Goal: Information Seeking & Learning: Learn about a topic

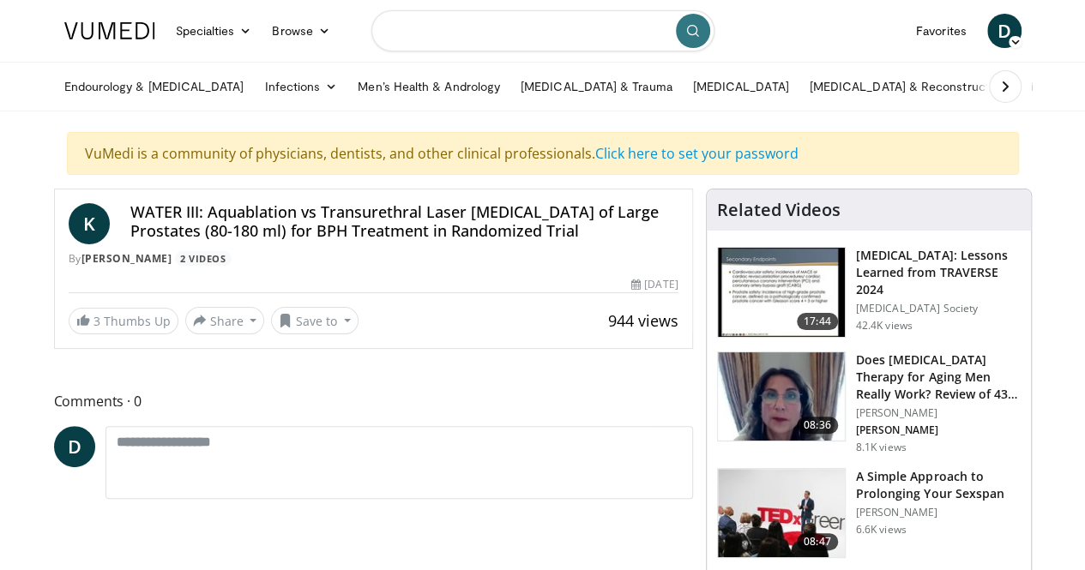
click at [524, 42] on input "Search topics, interventions" at bounding box center [542, 30] width 343 height 41
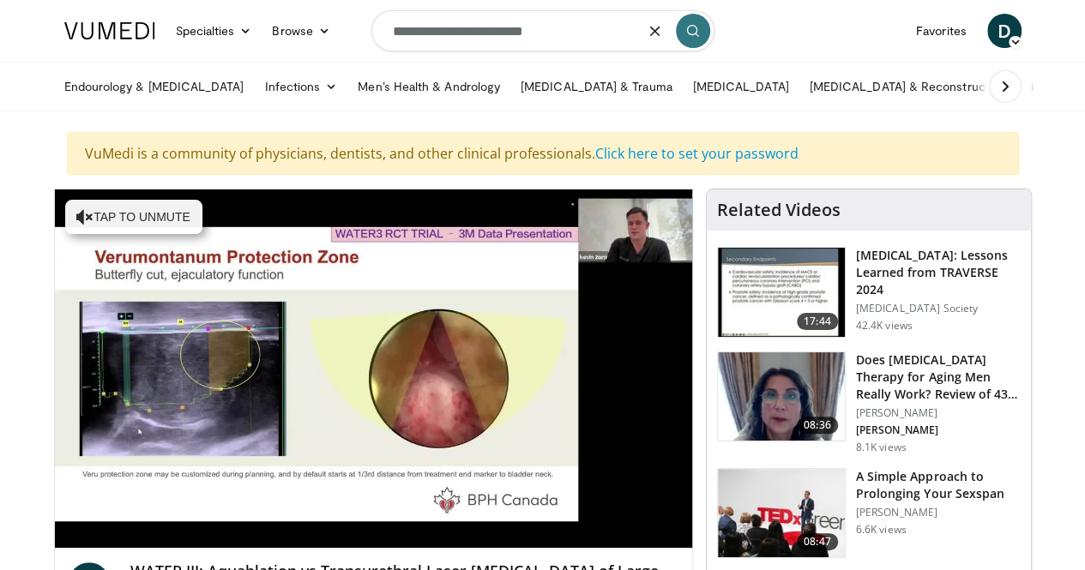
type input "**********"
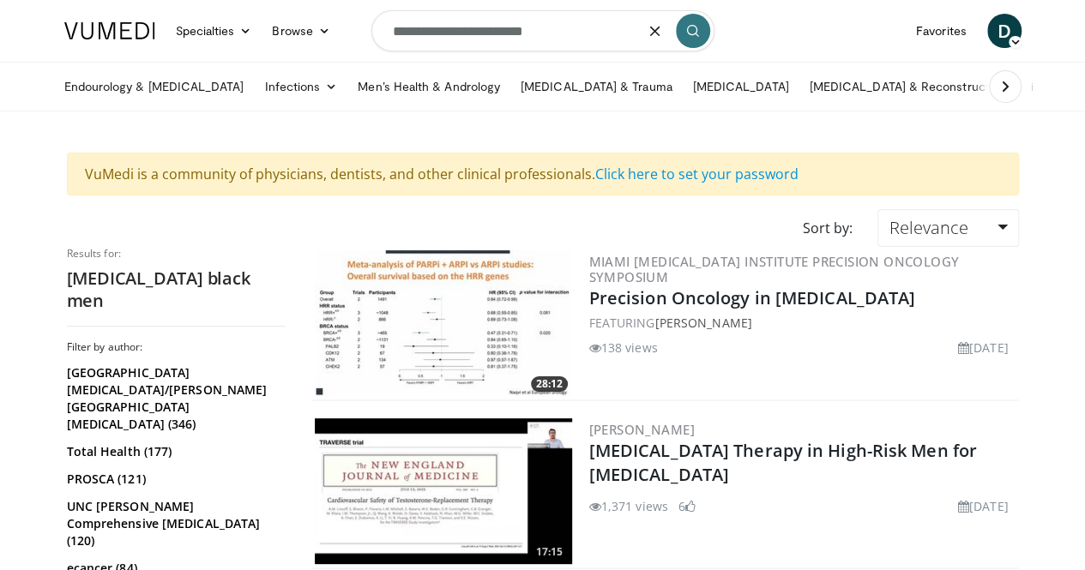
drag, startPoint x: 494, startPoint y: 36, endPoint x: 761, endPoint y: 47, distance: 266.9
click at [761, 47] on nav "Specialties Adult & Family Medicine Allergy, Asthma, Immunology Anesthesiology …" at bounding box center [543, 31] width 978 height 62
type input "**********"
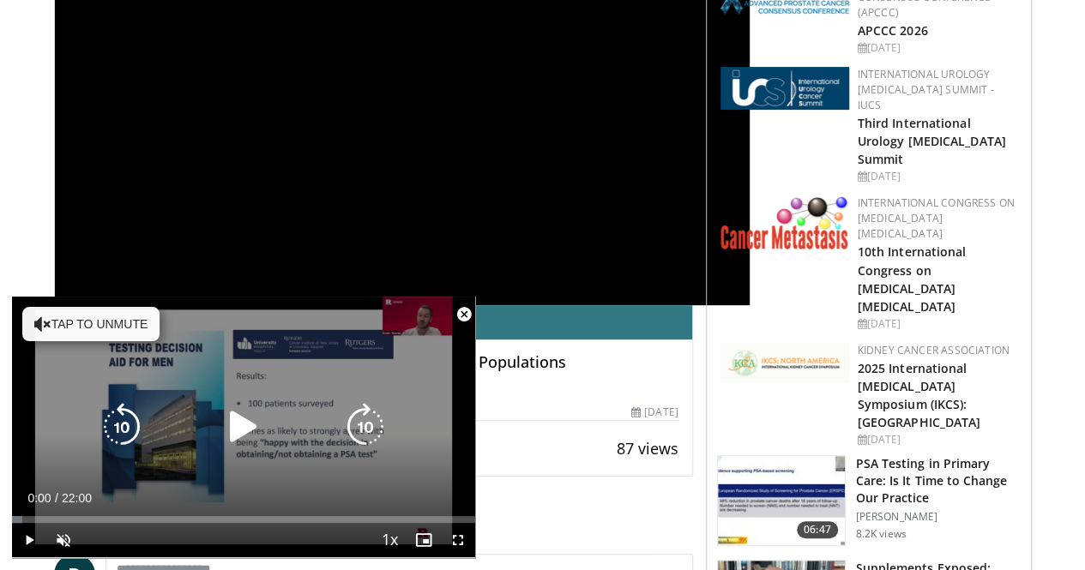
scroll to position [354, 0]
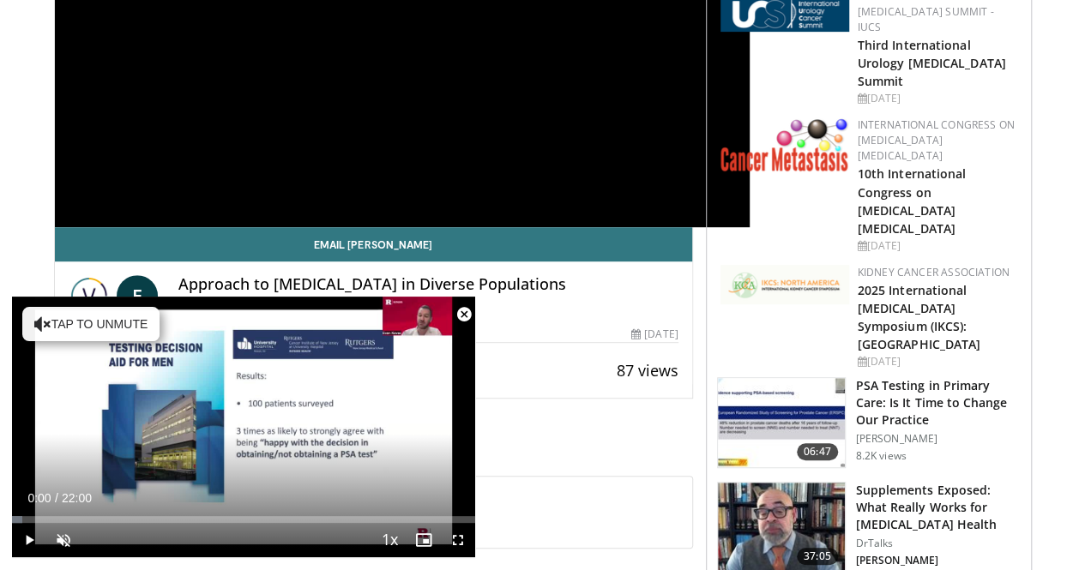
click at [461, 316] on span "Video Player" at bounding box center [464, 315] width 34 height 34
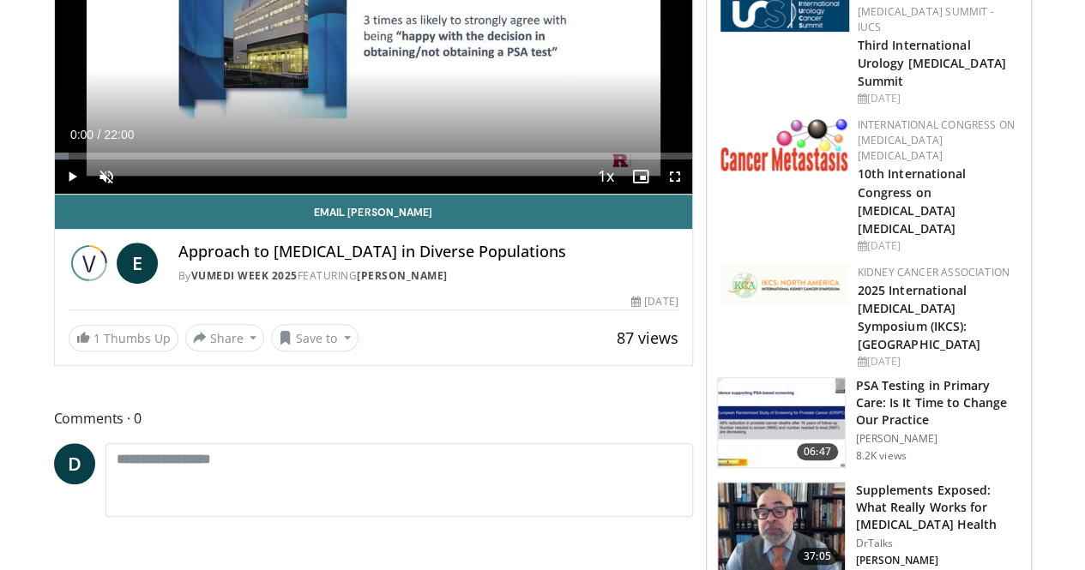
click at [83, 159] on div "Progress Bar" at bounding box center [84, 156] width 2 height 7
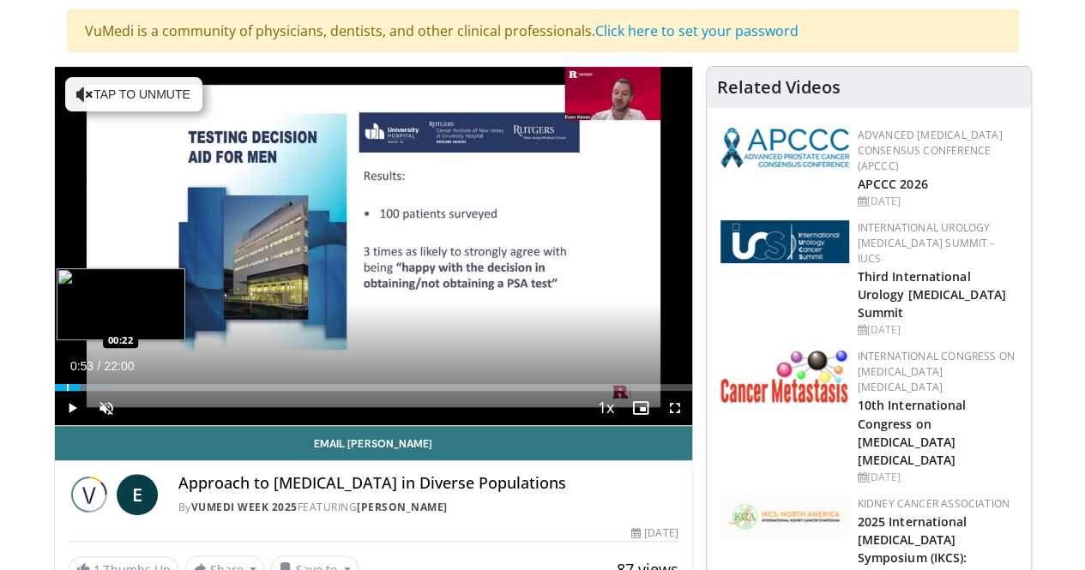
click at [67, 391] on div "Progress Bar" at bounding box center [68, 387] width 2 height 7
click at [75, 391] on div "Progress Bar" at bounding box center [76, 387] width 2 height 7
click at [81, 391] on div "Progress Bar" at bounding box center [82, 387] width 2 height 7
click at [101, 391] on div "Progress Bar" at bounding box center [102, 387] width 2 height 7
click at [78, 391] on div "Loaded : 11.26% 01:28 02:07" at bounding box center [373, 383] width 637 height 16
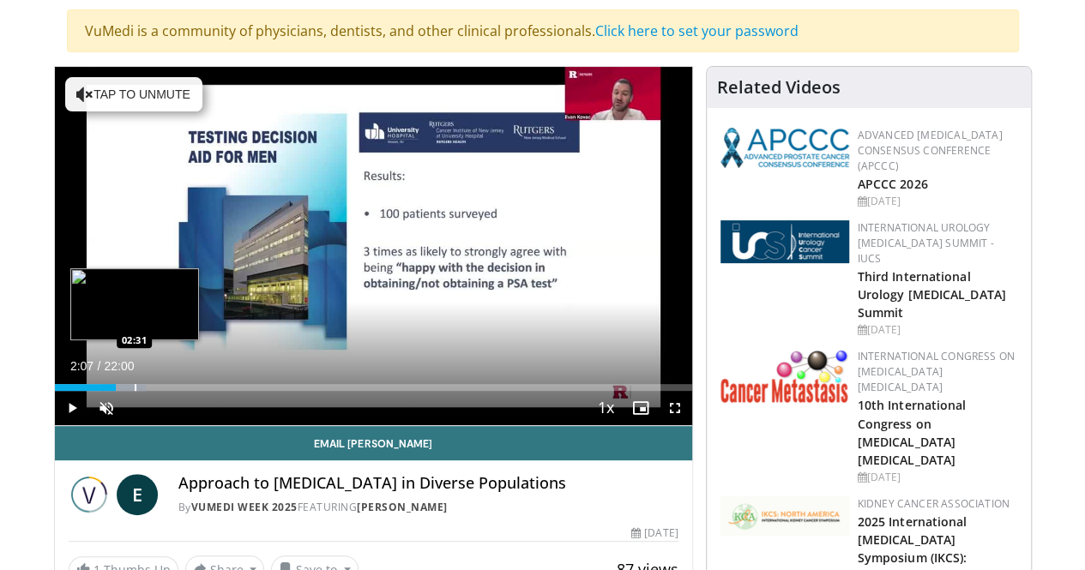
click at [135, 391] on div "Progress Bar" at bounding box center [136, 387] width 2 height 7
click at [130, 391] on div "Progress Bar" at bounding box center [131, 387] width 2 height 7
click at [117, 391] on div "Progress Bar" at bounding box center [118, 387] width 2 height 7
click at [95, 391] on div "Loaded : 13.52% 01:57 02:39" at bounding box center [373, 383] width 637 height 16
click at [117, 391] on div "Loaded : 16.68% 02:39 03:22" at bounding box center [373, 383] width 637 height 16
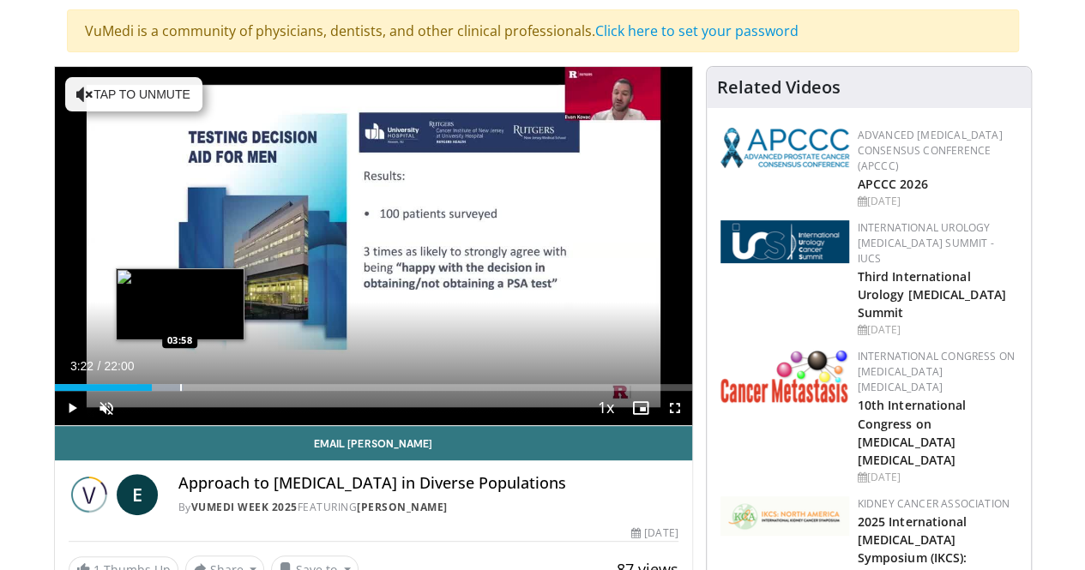
click at [136, 391] on div "Loaded : 20.28% 03:22 03:58" at bounding box center [373, 383] width 637 height 16
click at [195, 391] on div "Progress Bar" at bounding box center [196, 387] width 2 height 7
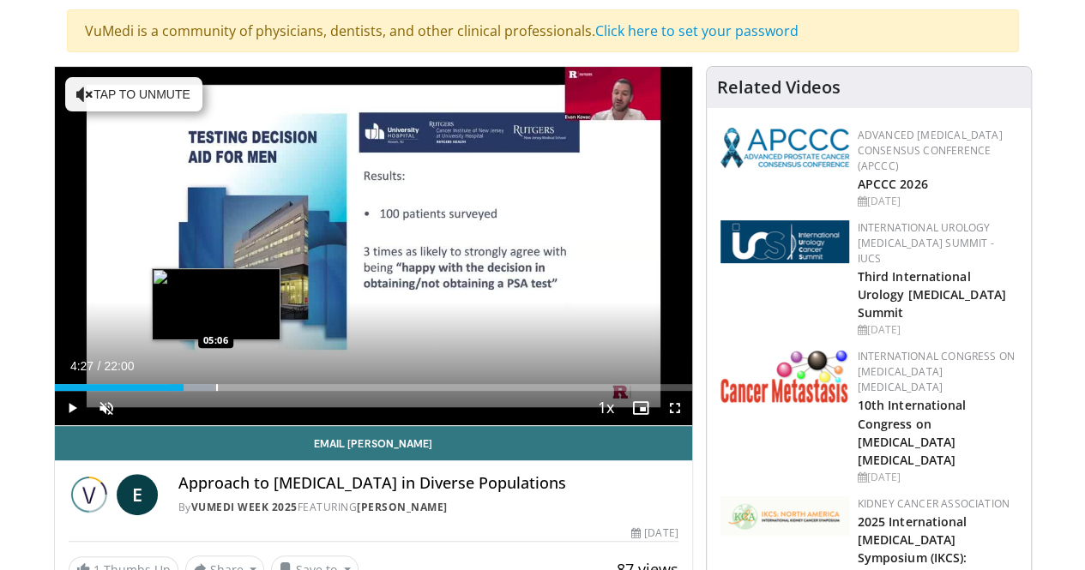
click at [216, 391] on div "Progress Bar" at bounding box center [217, 387] width 2 height 7
click at [194, 391] on div "Loaded : 27.29% 05:06 05:47" at bounding box center [373, 383] width 637 height 16
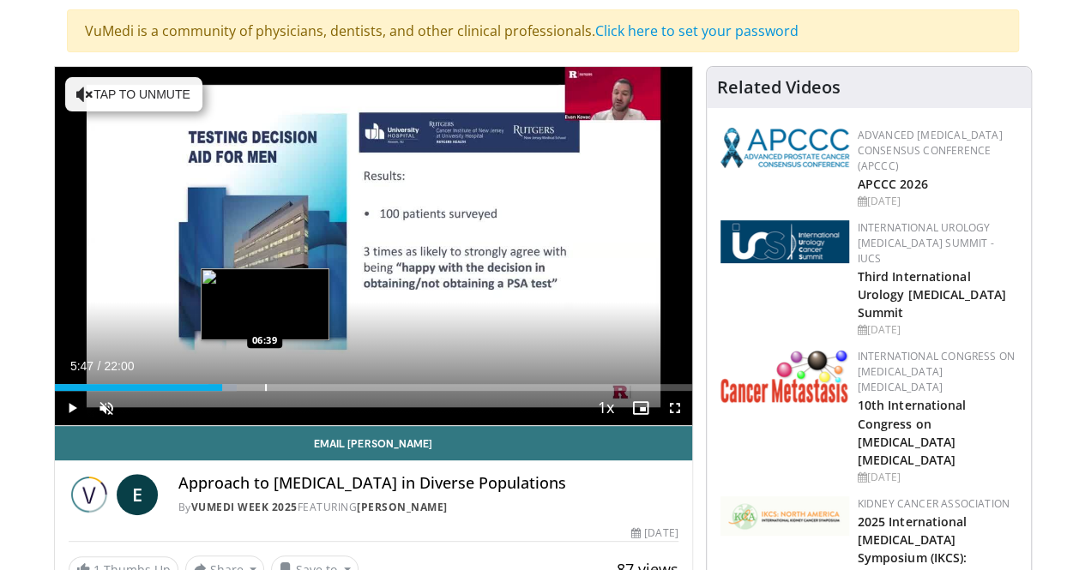
click at [221, 391] on div "Loaded : 28.54% 05:47 06:39" at bounding box center [373, 383] width 637 height 16
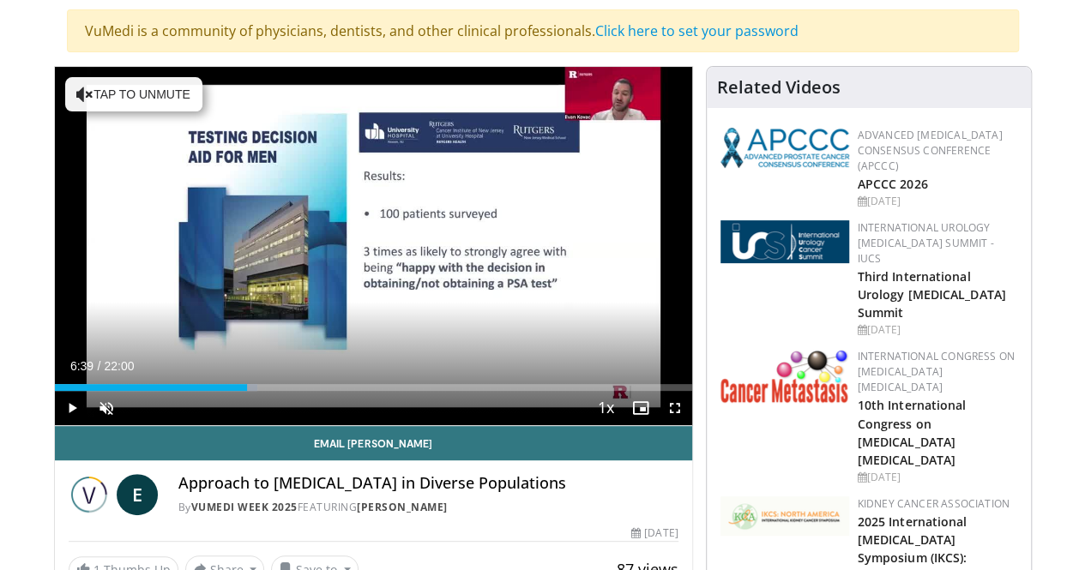
click at [247, 391] on div "Loaded : 31.84% 06:39 07:26" at bounding box center [373, 383] width 637 height 16
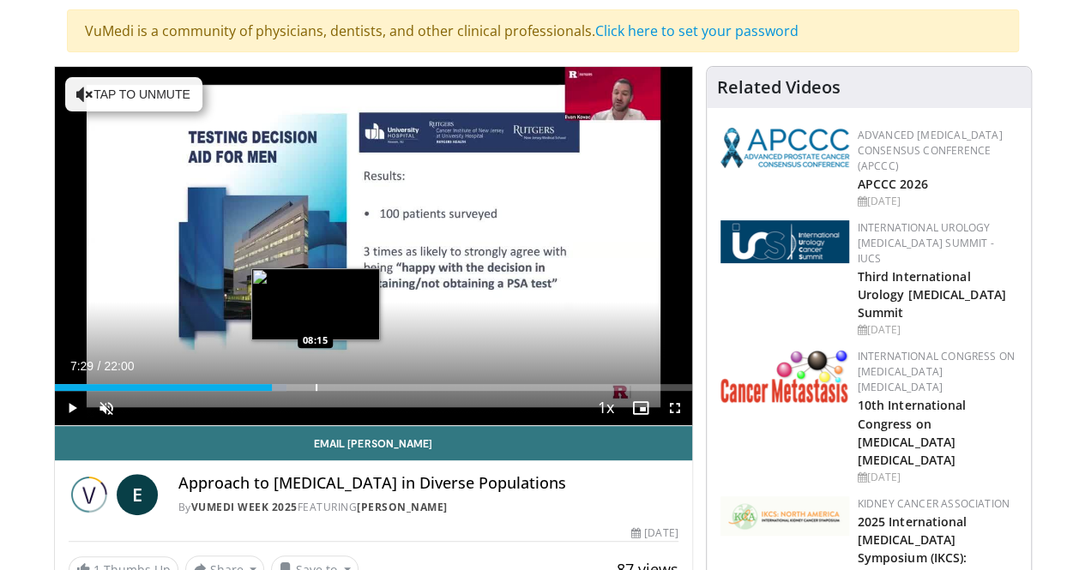
click at [272, 391] on div "Loaded : 36.39% 07:29 08:15" at bounding box center [373, 383] width 637 height 16
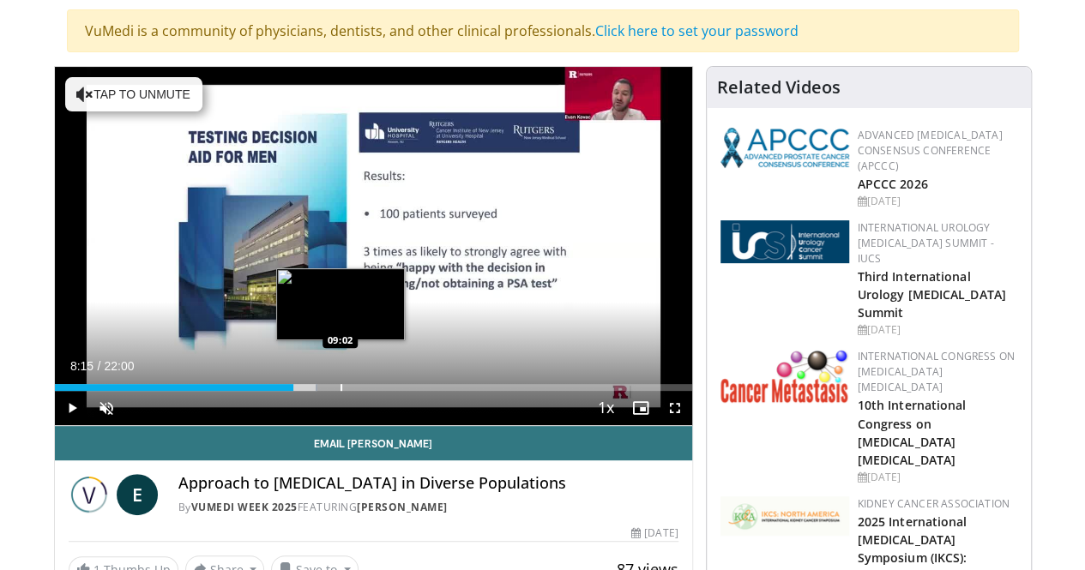
click at [297, 391] on div "Loaded : 41.31% 08:15 09:02" at bounding box center [373, 383] width 637 height 16
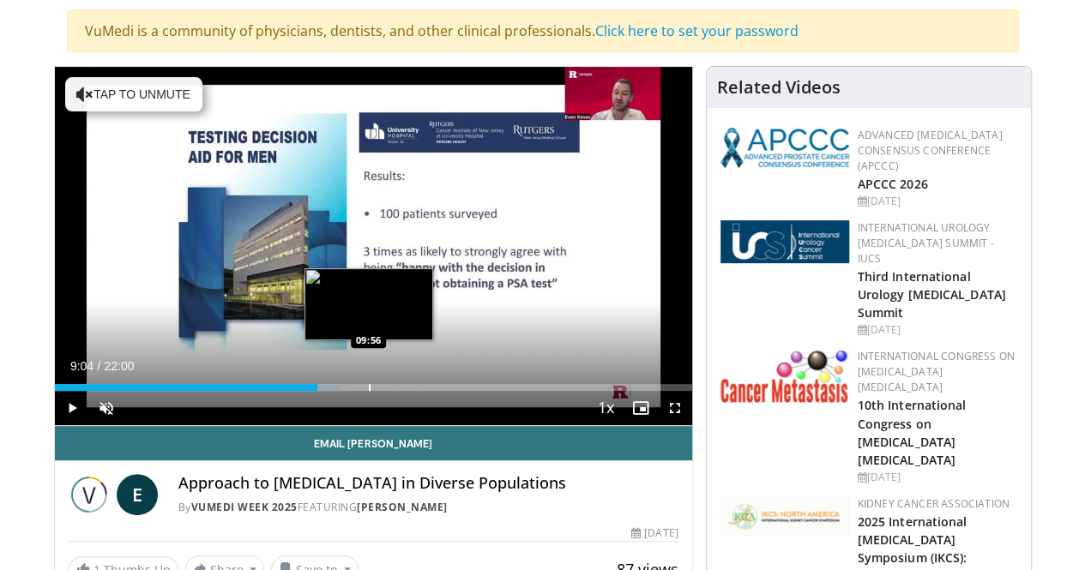
click at [326, 391] on div "Loaded : 45.07% 09:04 09:56" at bounding box center [373, 383] width 637 height 16
click at [352, 391] on div "Loaded : 45.82% 09:58 10:47" at bounding box center [373, 383] width 637 height 16
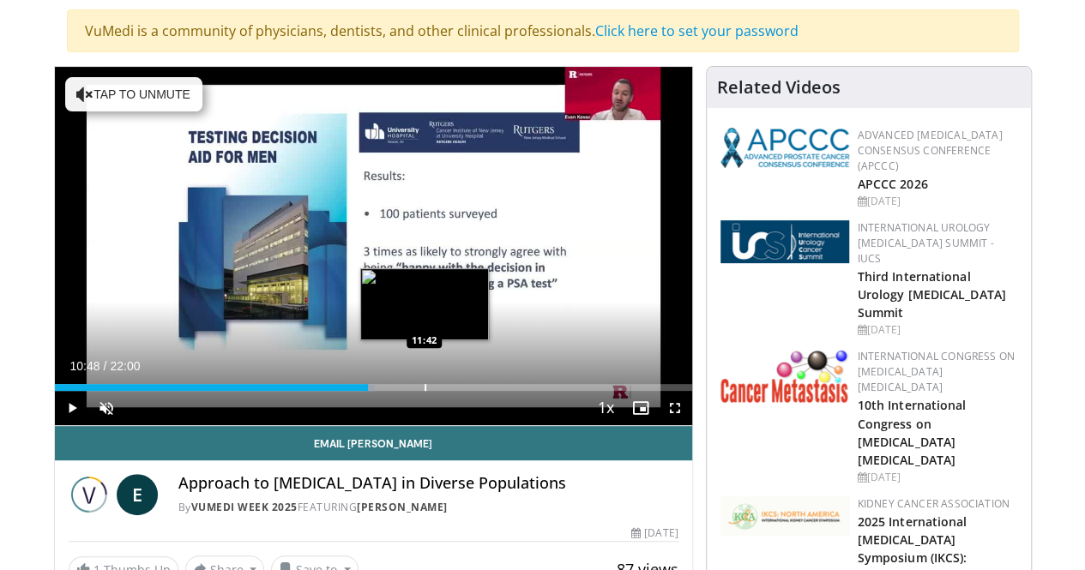
click at [381, 391] on div "Loaded : 50.33% 10:48 11:42" at bounding box center [373, 383] width 637 height 16
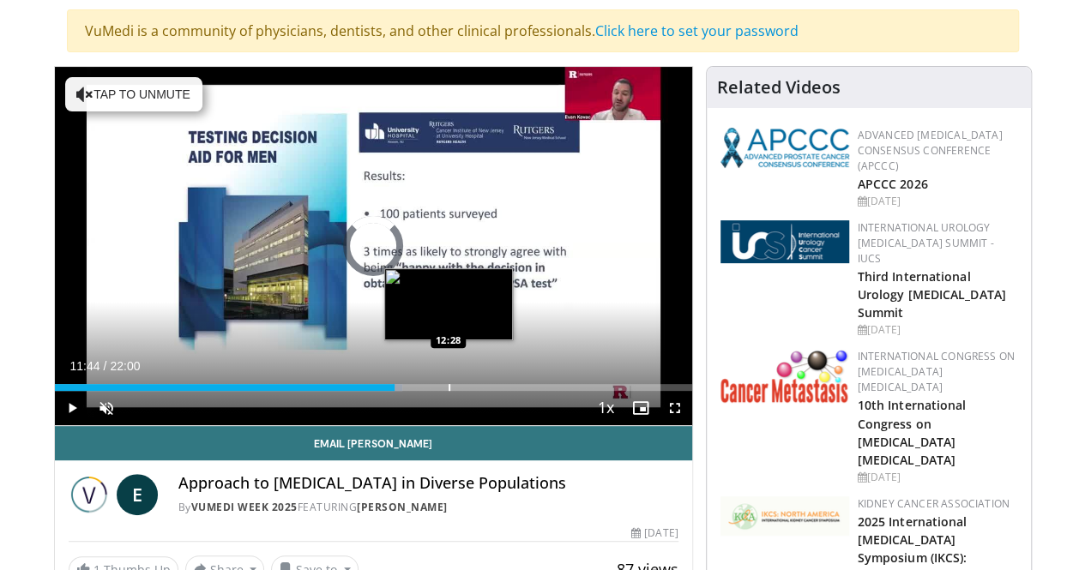
click at [405, 391] on div "Loaded : 54.58% 11:44 12:28" at bounding box center [373, 383] width 637 height 16
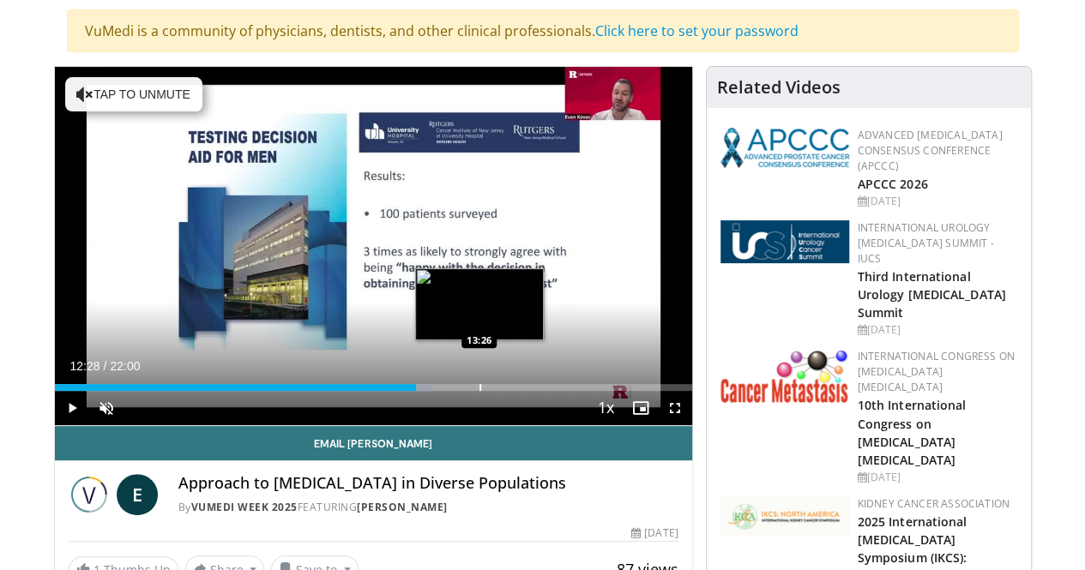
click at [436, 391] on div "Loaded : 59.34% 12:28 13:26" at bounding box center [373, 383] width 637 height 16
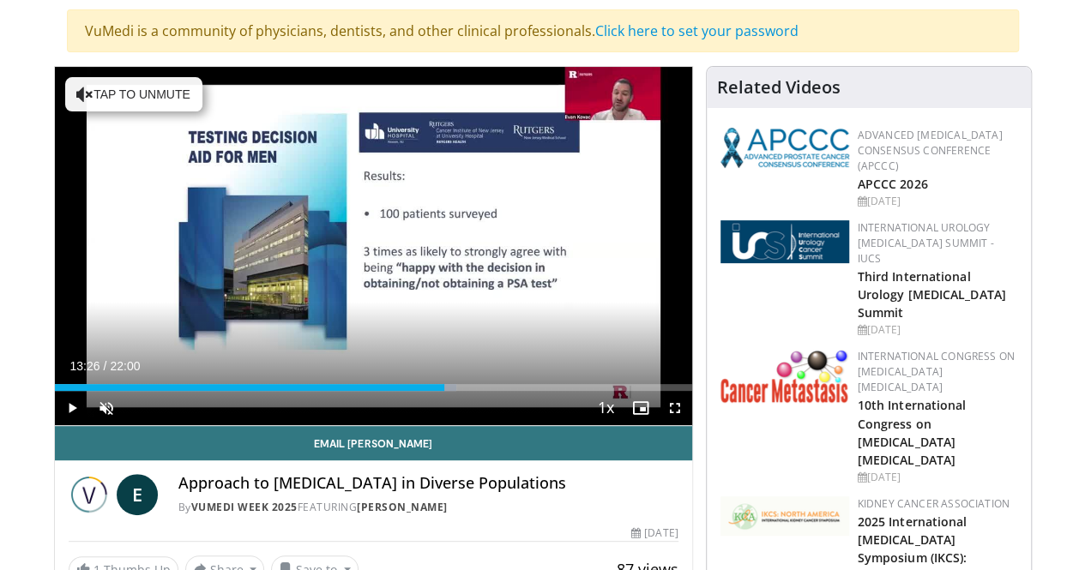
click at [473, 374] on div "Current Time 13:26 / Duration 22:00" at bounding box center [373, 365] width 637 height 15
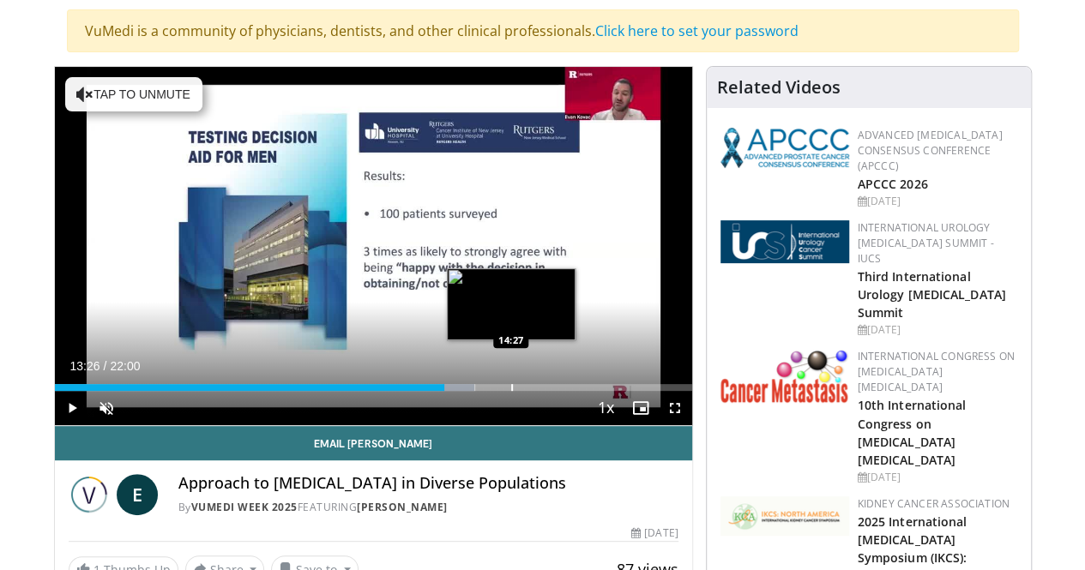
click at [511, 391] on div "Progress Bar" at bounding box center [512, 387] width 2 height 7
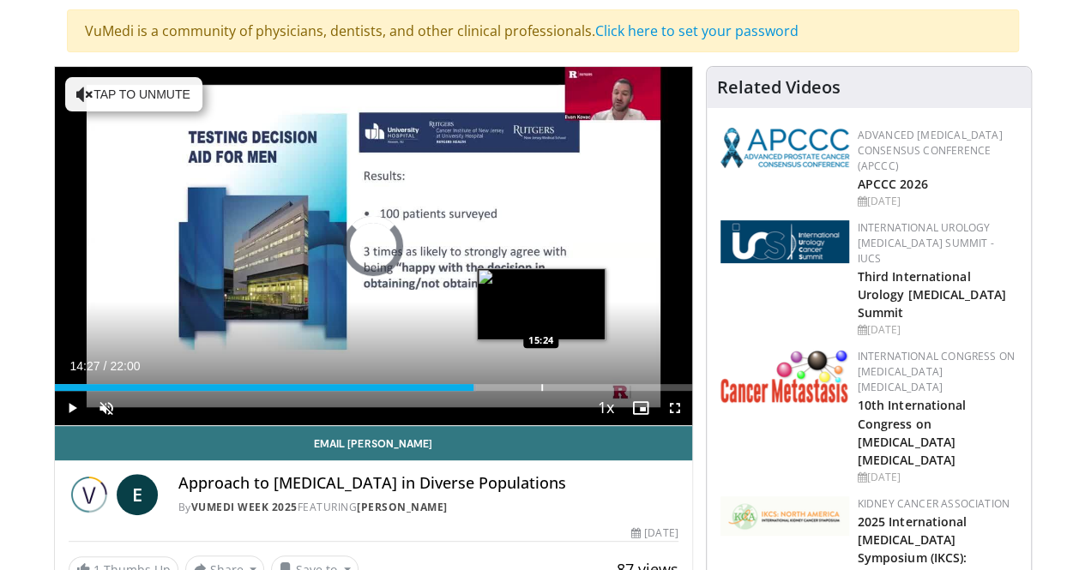
click at [541, 391] on div "Progress Bar" at bounding box center [542, 387] width 2 height 7
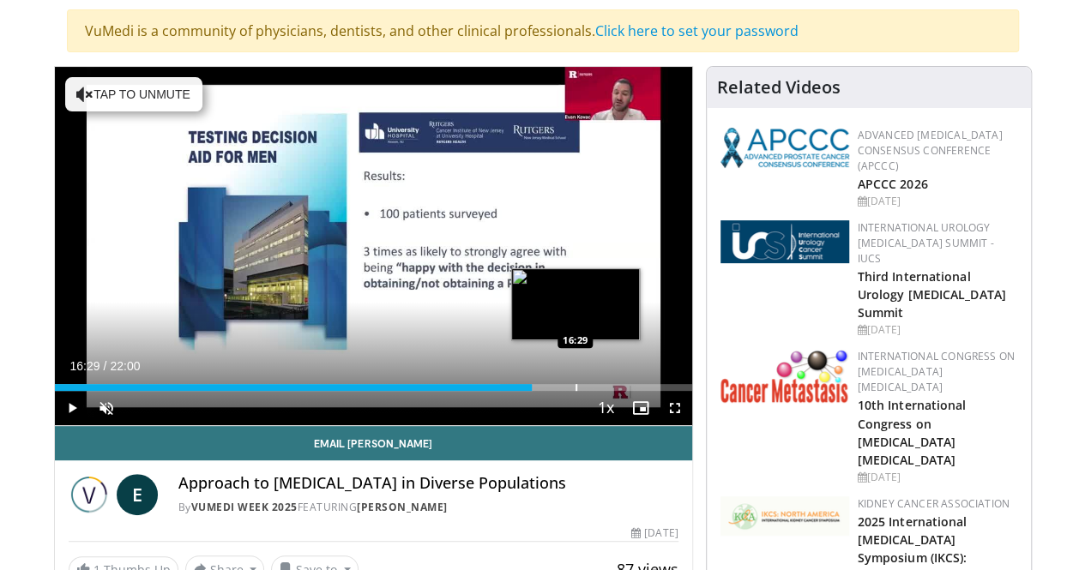
click at [532, 391] on div "Loaded : 75.05% 16:29 16:29" at bounding box center [373, 383] width 637 height 16
click at [555, 391] on div "Loaded : 77.32% 16:29 17:11" at bounding box center [373, 383] width 637 height 16
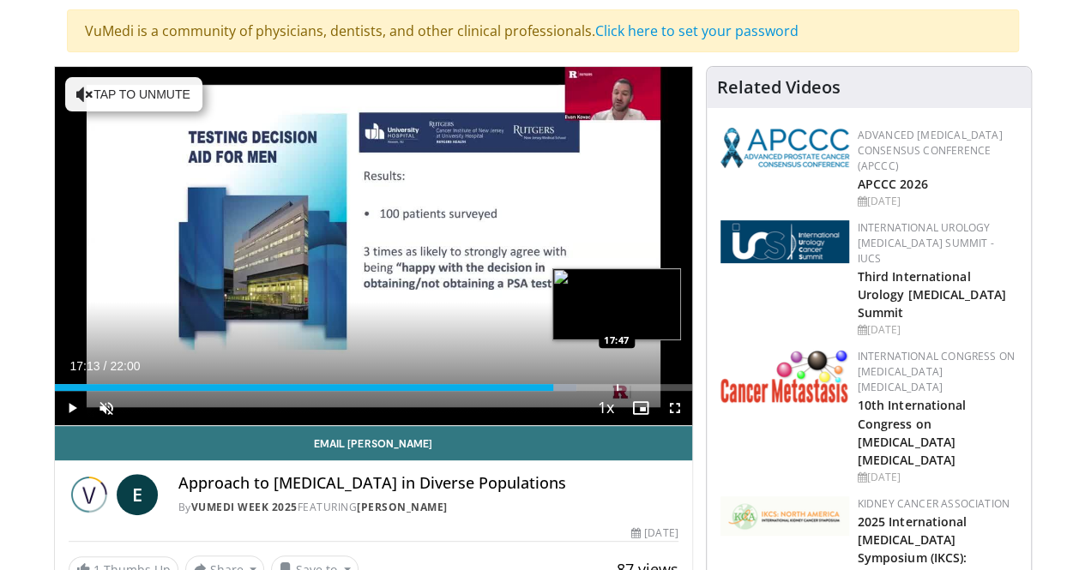
click at [573, 391] on div "Loaded : 81.87% 17:13 17:47" at bounding box center [373, 383] width 637 height 16
click at [585, 391] on div "Loaded : 85.64% 17:49 18:10" at bounding box center [373, 383] width 637 height 16
click at [603, 391] on div "Loaded : 87.89% 18:12 18:44" at bounding box center [373, 383] width 637 height 16
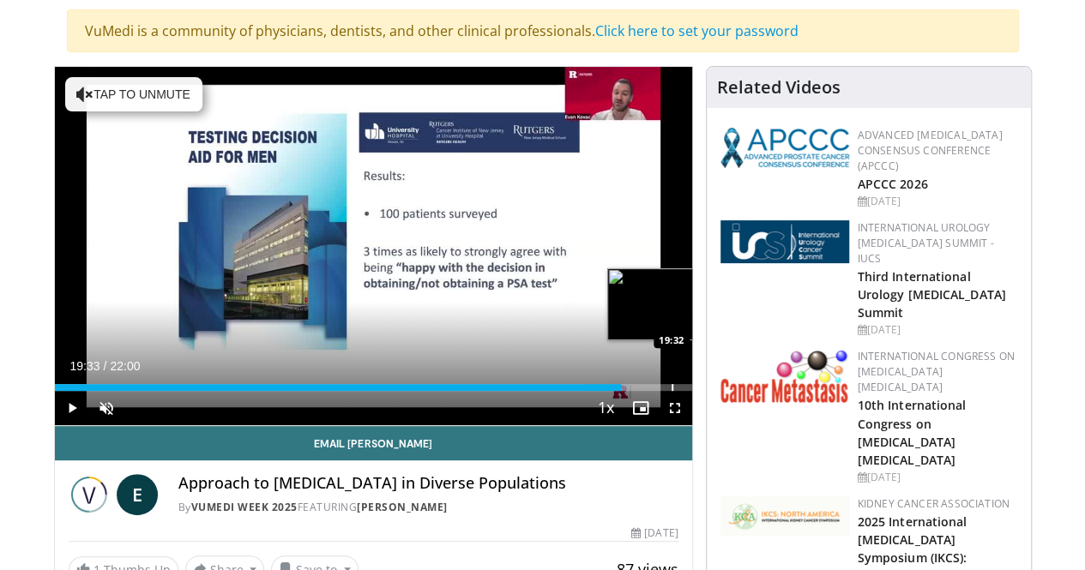
click at [628, 391] on div "Loaded : 90.15% 19:33 19:32" at bounding box center [373, 383] width 637 height 16
click at [694, 391] on div "Progress Bar" at bounding box center [695, 387] width 2 height 7
click at [667, 391] on div "Loaded : 96.16% 20:14 20:47" at bounding box center [373, 383] width 637 height 16
click at [681, 391] on div "Loaded : 99.16% 20:48 21:08" at bounding box center [373, 383] width 637 height 16
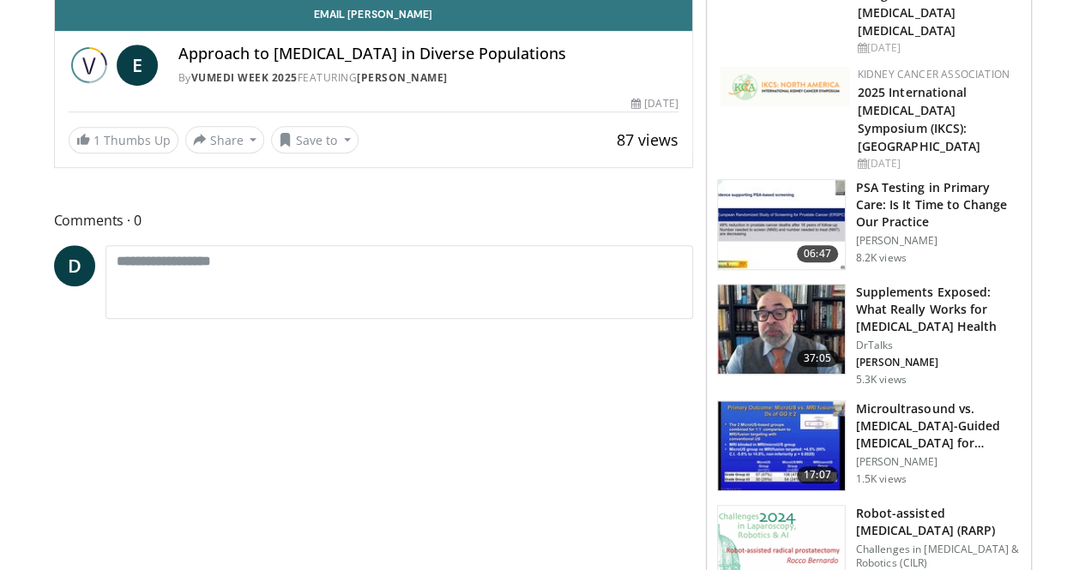
scroll to position [569, 0]
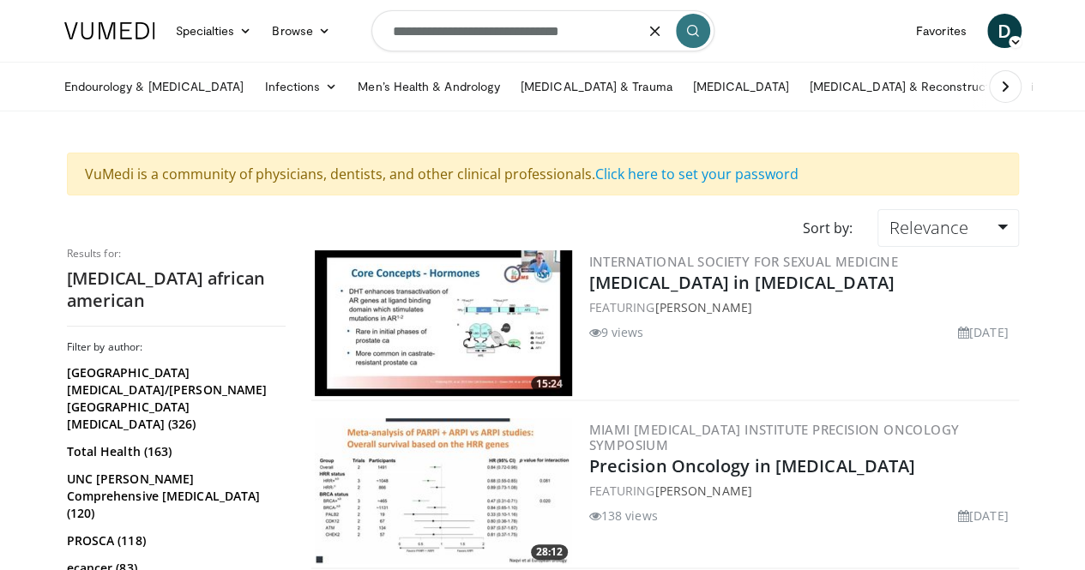
click at [495, 30] on input "**********" at bounding box center [542, 30] width 343 height 41
drag, startPoint x: 504, startPoint y: 33, endPoint x: 932, endPoint y: 107, distance: 434.4
click at [932, 107] on header "Specialties Adult & Family Medicine Allergy, Asthma, Immunology Anesthesiology …" at bounding box center [542, 55] width 1085 height 111
type input "**********"
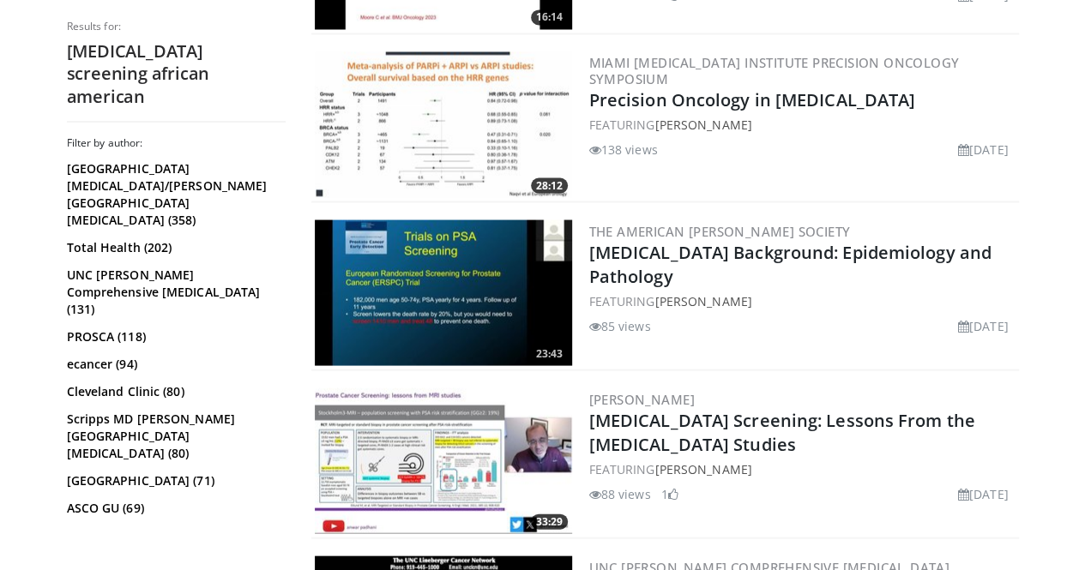
scroll to position [1544, 0]
